Goal: Find specific page/section: Find specific page/section

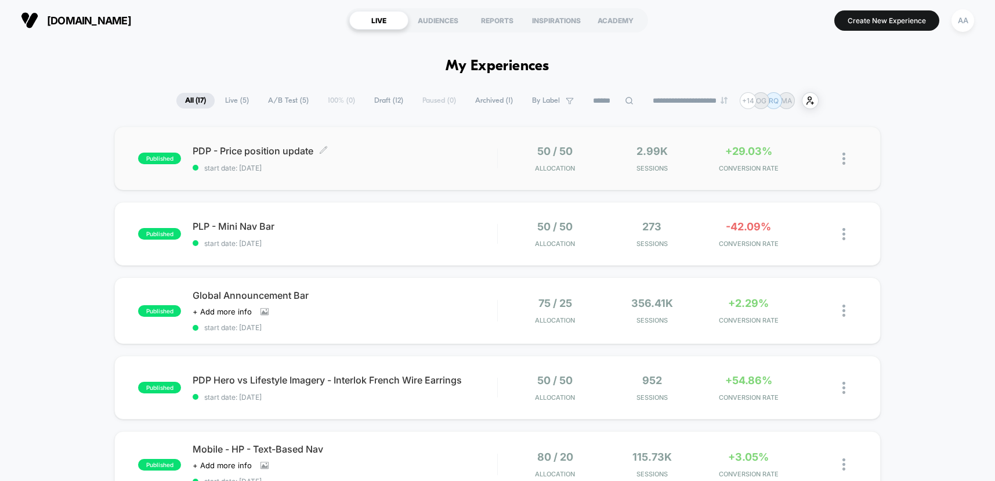
click at [468, 160] on div "PDP - Price position update Click to edit experience details Click to edit expe…" at bounding box center [345, 158] width 305 height 27
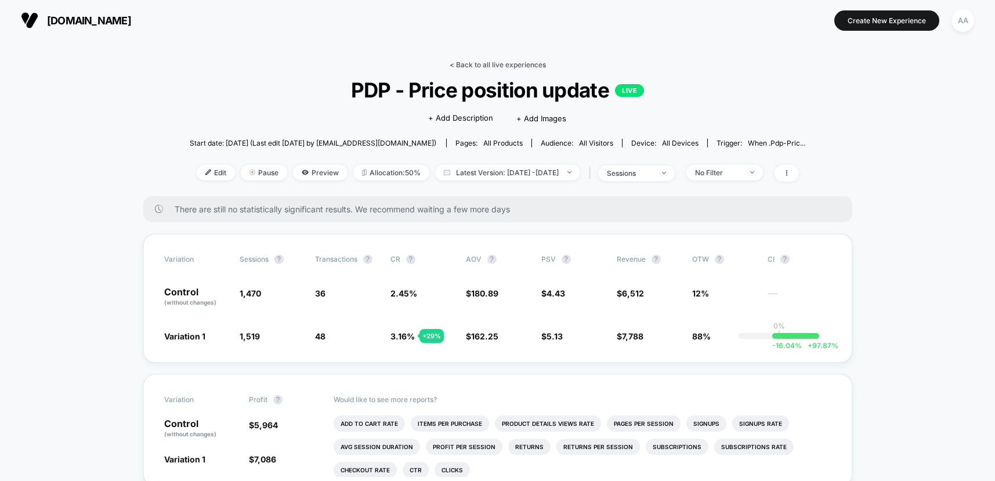
click at [459, 61] on link "< Back to all live experiences" at bounding box center [498, 64] width 96 height 9
